Goal: Check status

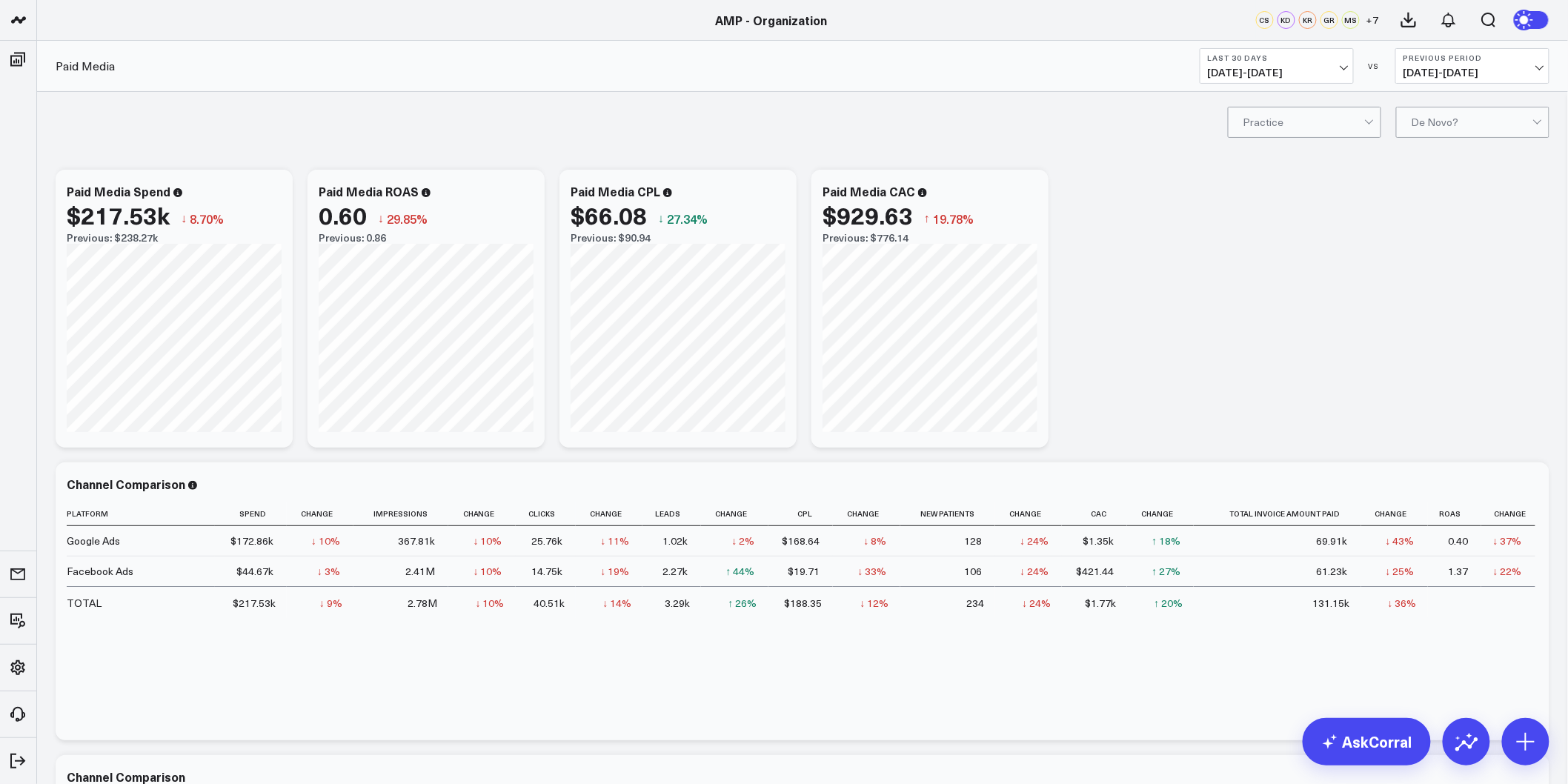
click at [1290, 83] on button "Last 30 Days 07/14/25 - 08/12/25" at bounding box center [1276, 66] width 154 height 36
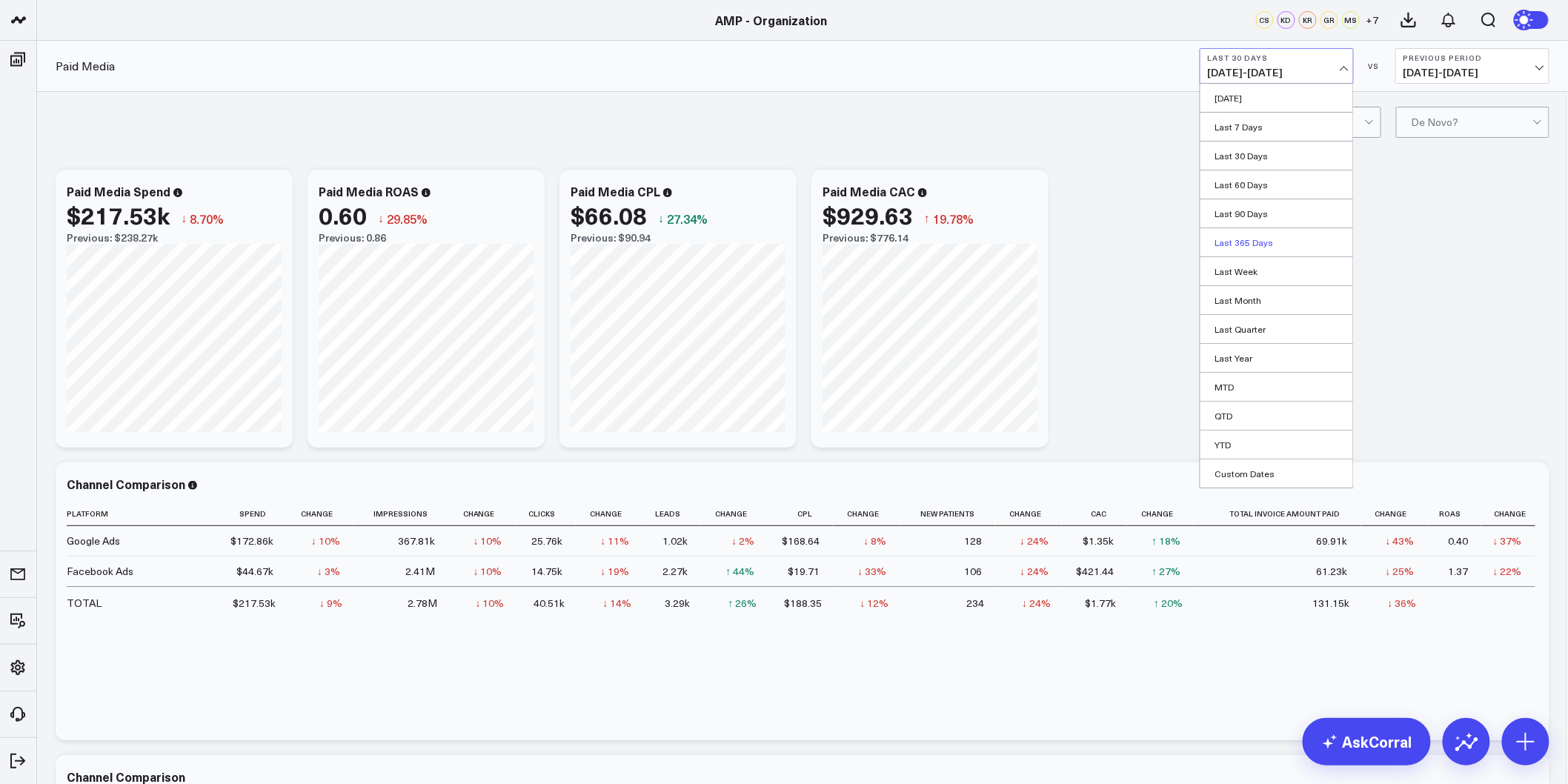
click at [1253, 246] on link "Last 365 Days" at bounding box center [1276, 243] width 153 height 28
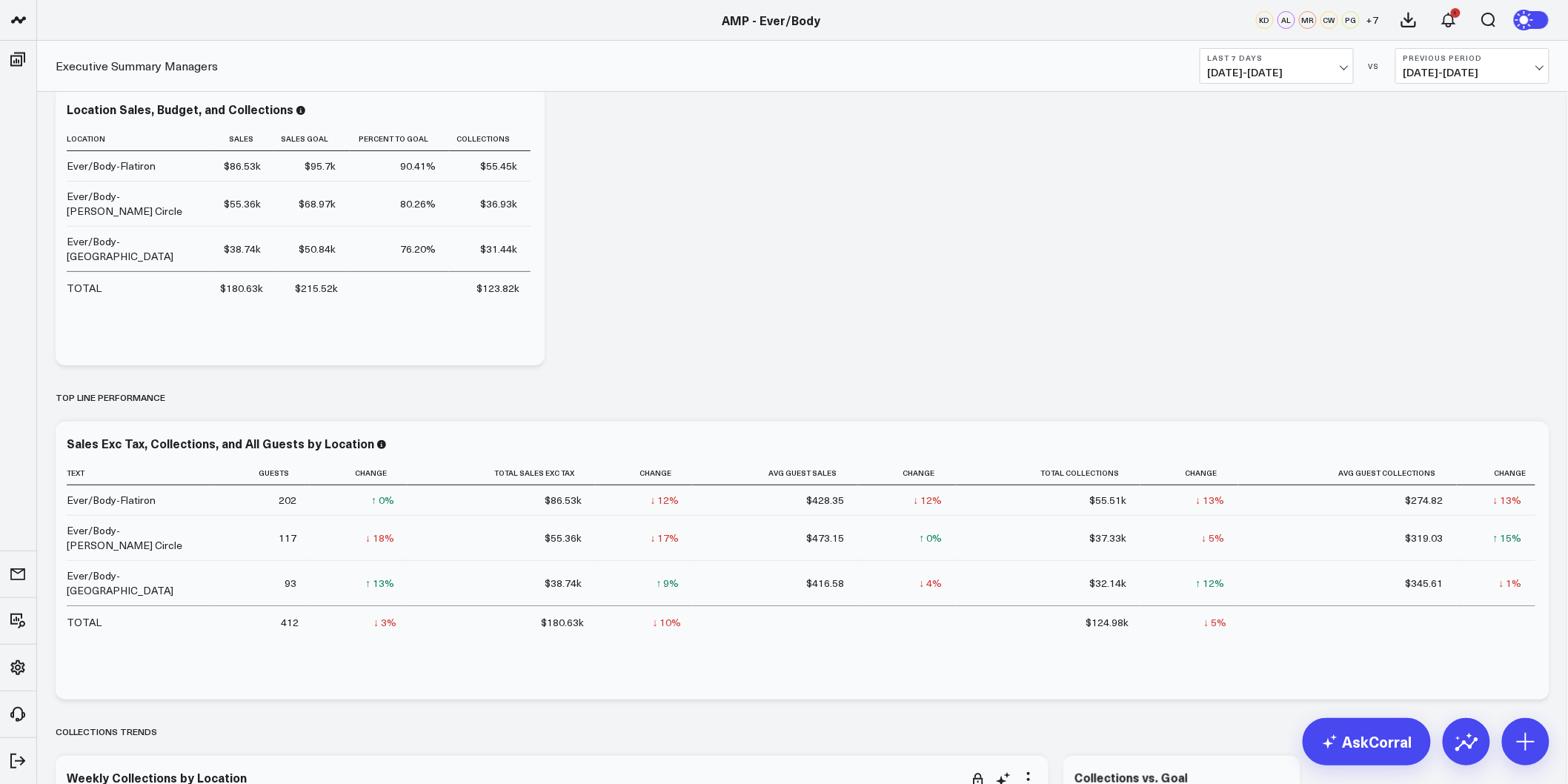
scroll to position [165, 0]
